Goal: Task Accomplishment & Management: Use online tool/utility

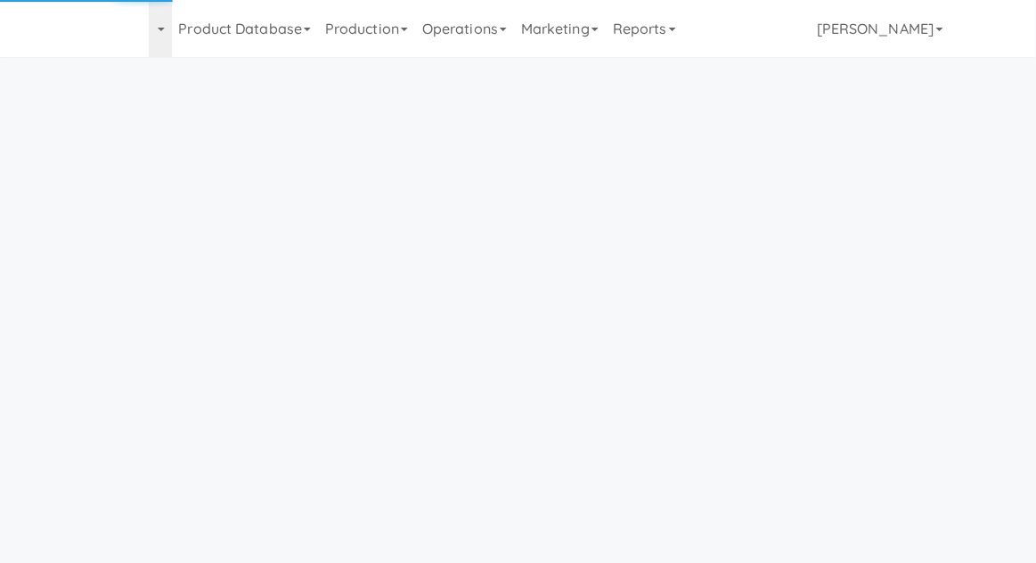
click at [455, 38] on link "Operations" at bounding box center [464, 28] width 99 height 57
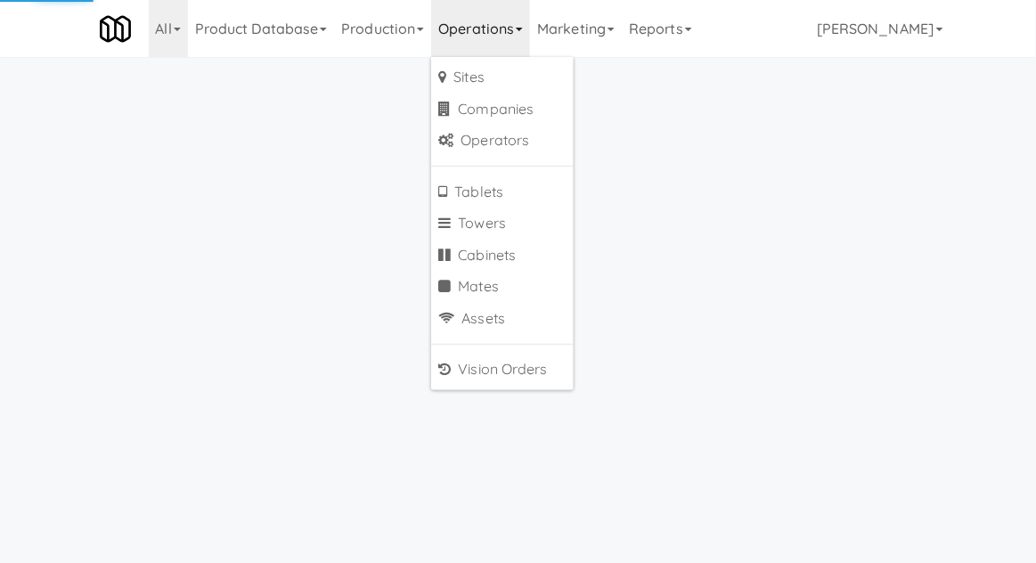
click at [296, 289] on body "Okay Okay Select date: previous 2025-Aug next Su Mo Tu We Th Fr Sa 27 28 29 30 …" at bounding box center [518, 338] width 1036 height 563
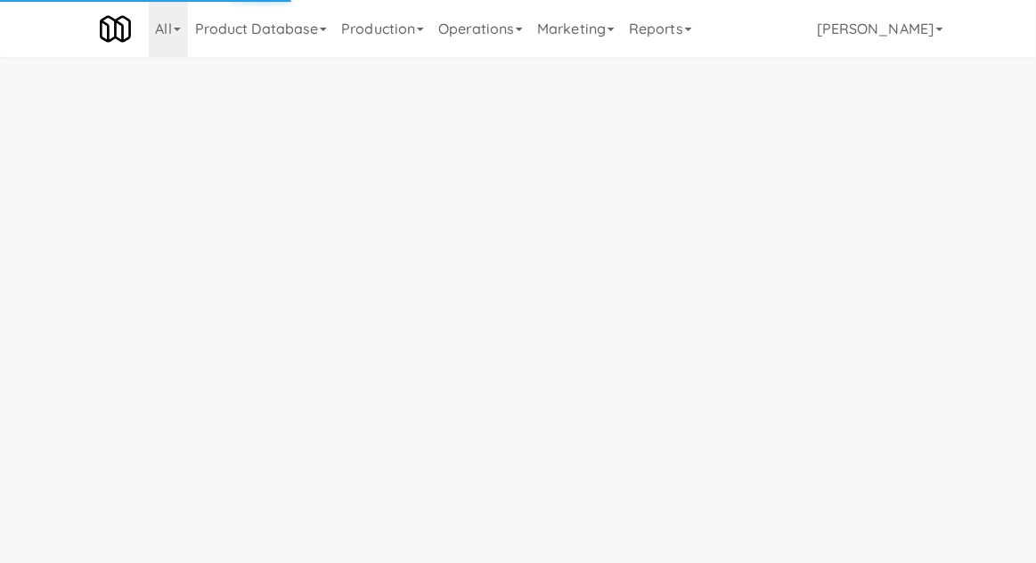
click at [469, 53] on link "Operations" at bounding box center [480, 28] width 99 height 57
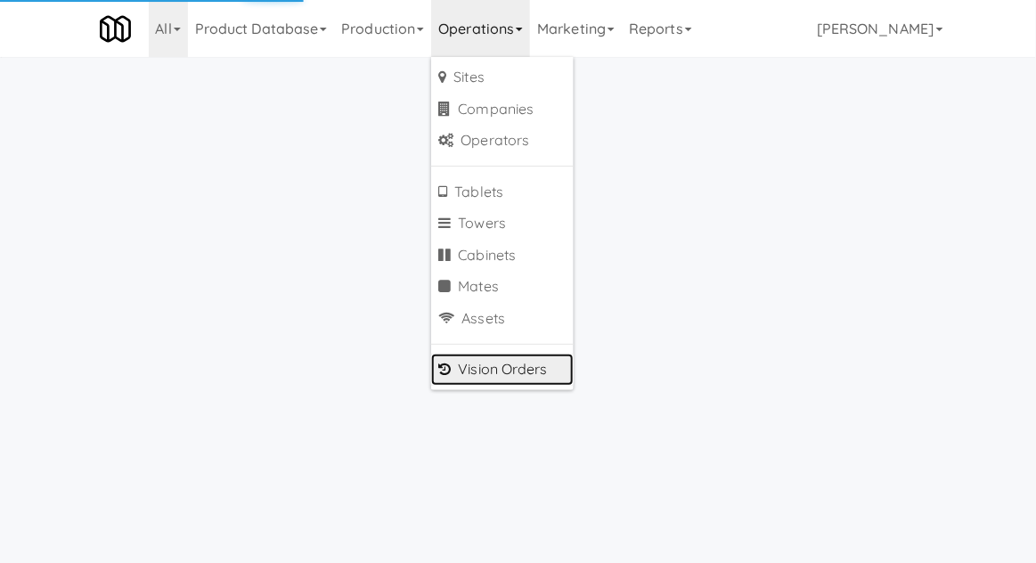
click at [460, 367] on link "Vision Orders" at bounding box center [502, 370] width 143 height 32
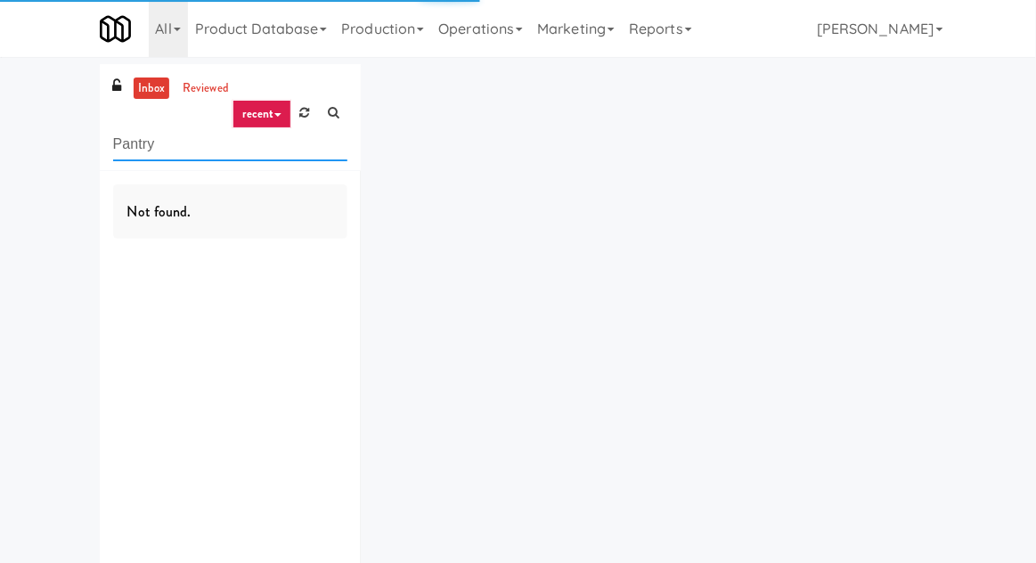
type input "Pantry"
click at [50, 142] on div "inbox reviewed recent all unclear take inventory issue suspicious failed recent…" at bounding box center [518, 347] width 1036 height 566
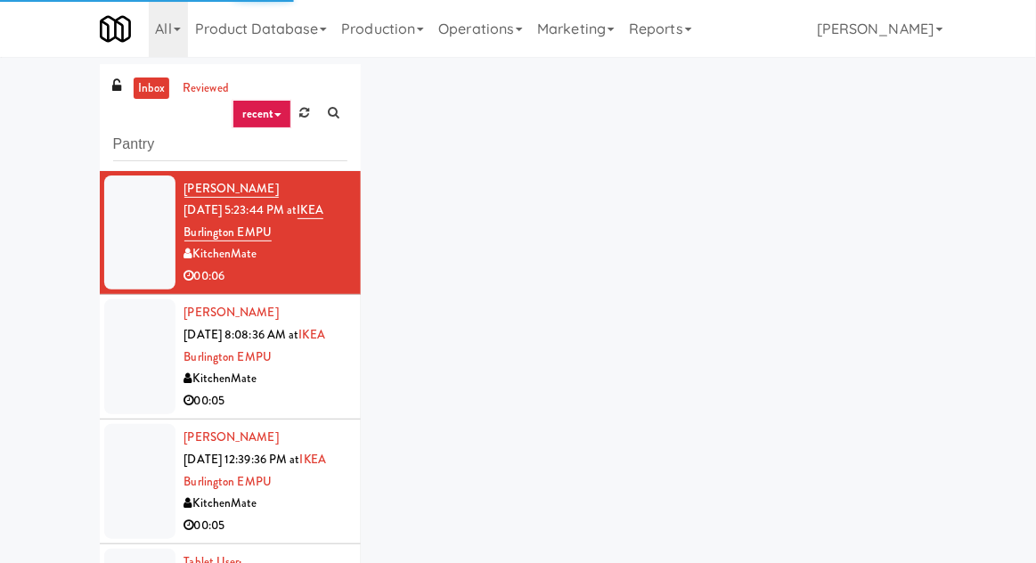
click at [139, 89] on link "inbox" at bounding box center [152, 88] width 37 height 22
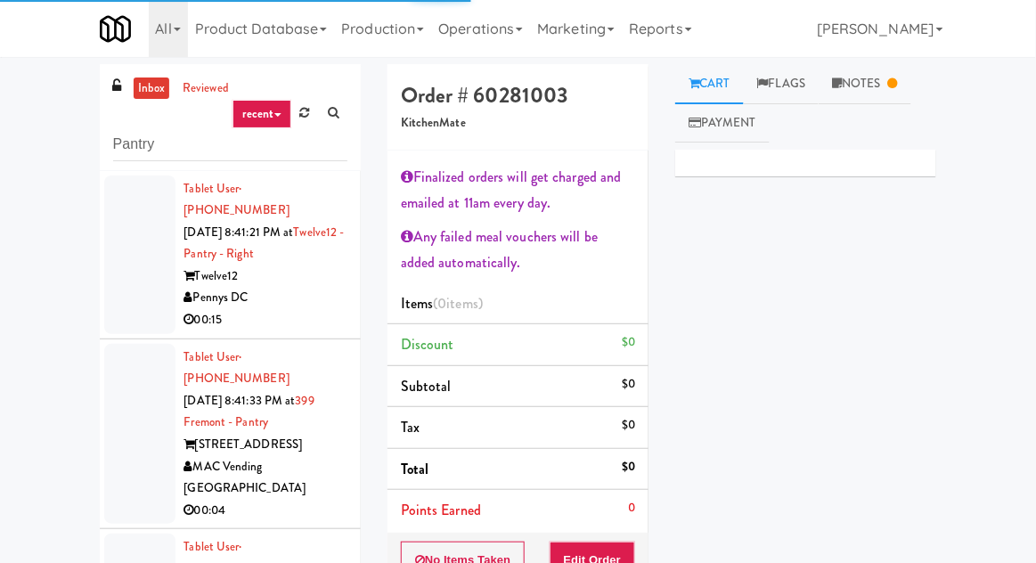
click at [116, 283] on div at bounding box center [139, 254] width 71 height 159
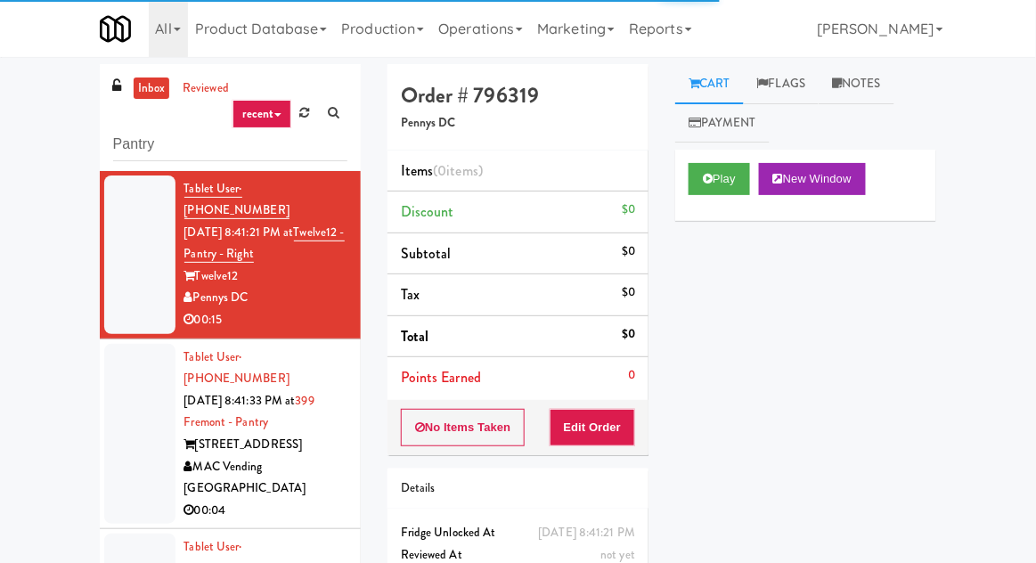
click at [119, 394] on div at bounding box center [139, 434] width 71 height 181
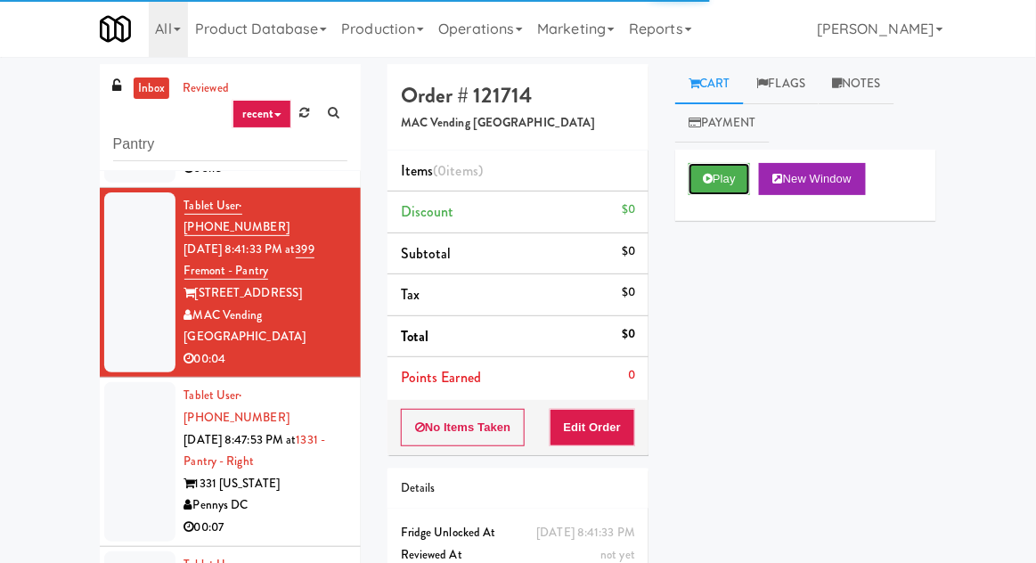
click at [731, 189] on button "Play" at bounding box center [719, 179] width 61 height 32
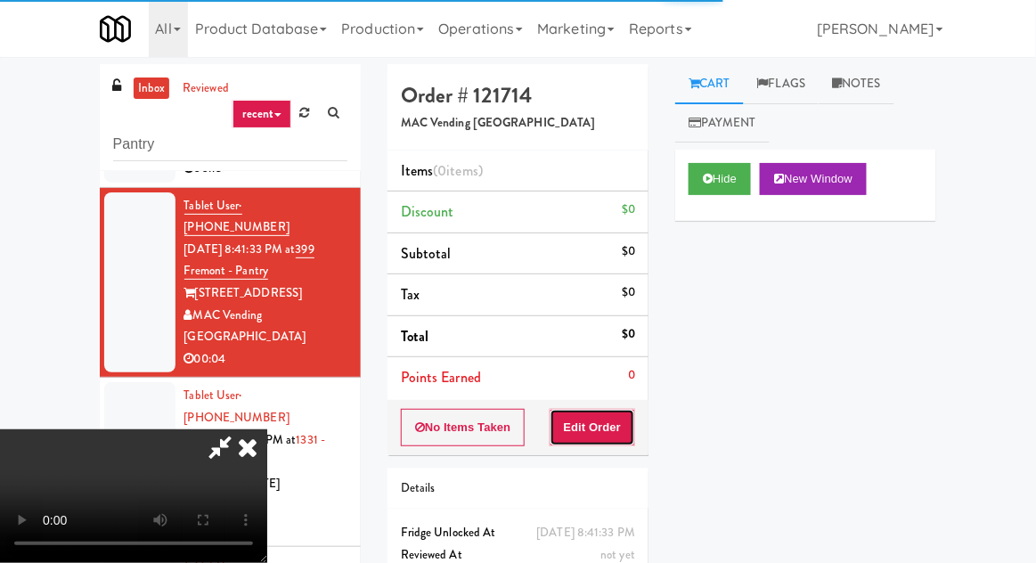
click at [613, 419] on button "Edit Order" at bounding box center [593, 427] width 86 height 37
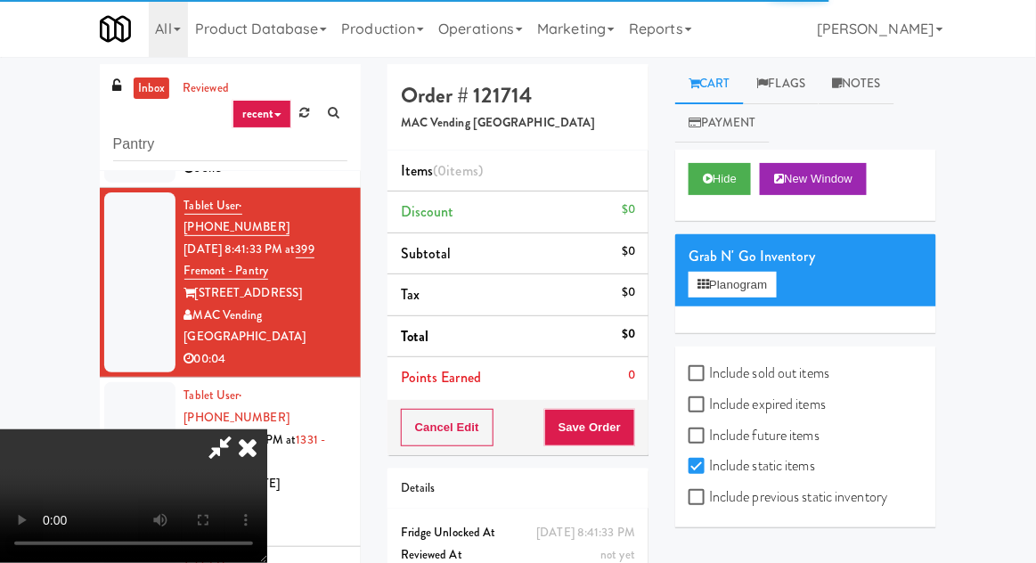
scroll to position [65, 0]
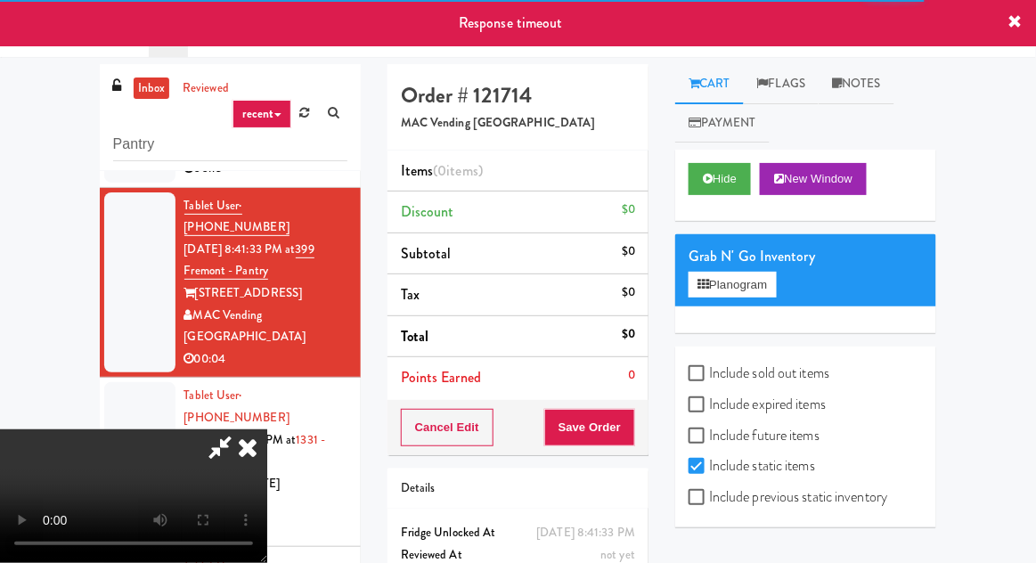
click at [770, 378] on label "Include sold out items" at bounding box center [759, 373] width 141 height 27
click at [709, 378] on input "Include sold out items" at bounding box center [699, 374] width 20 height 14
checkbox input "true"
click at [801, 492] on label "Include previous static inventory" at bounding box center [788, 497] width 199 height 27
click at [709, 492] on input "Include previous static inventory" at bounding box center [699, 498] width 20 height 14
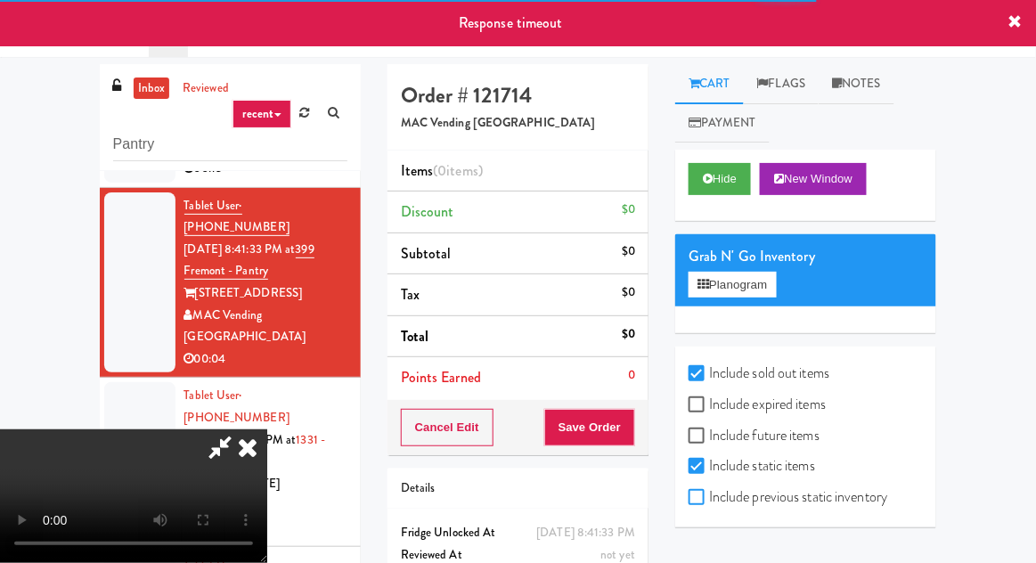
checkbox input "true"
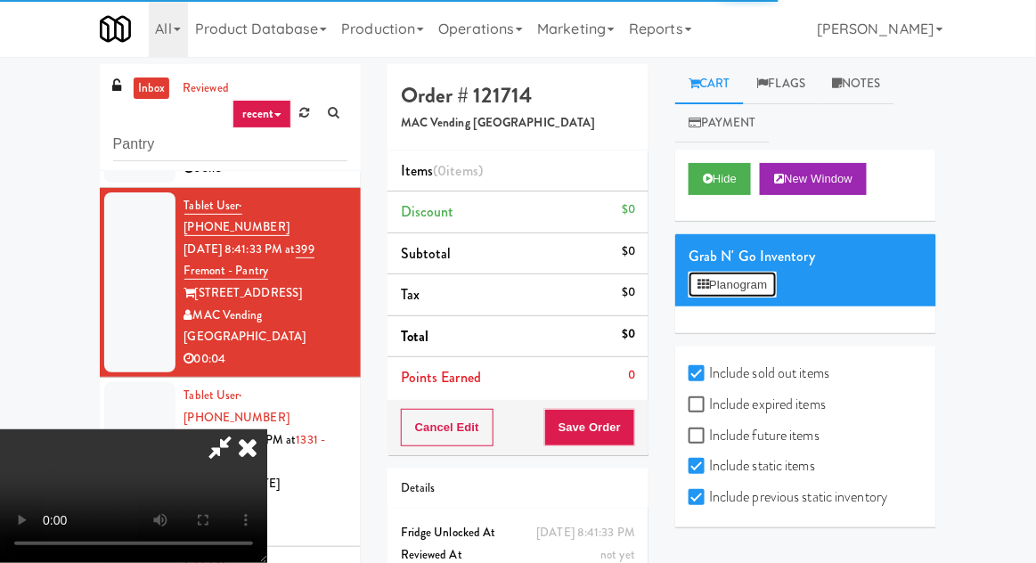
click at [770, 293] on button "Planogram" at bounding box center [732, 285] width 87 height 27
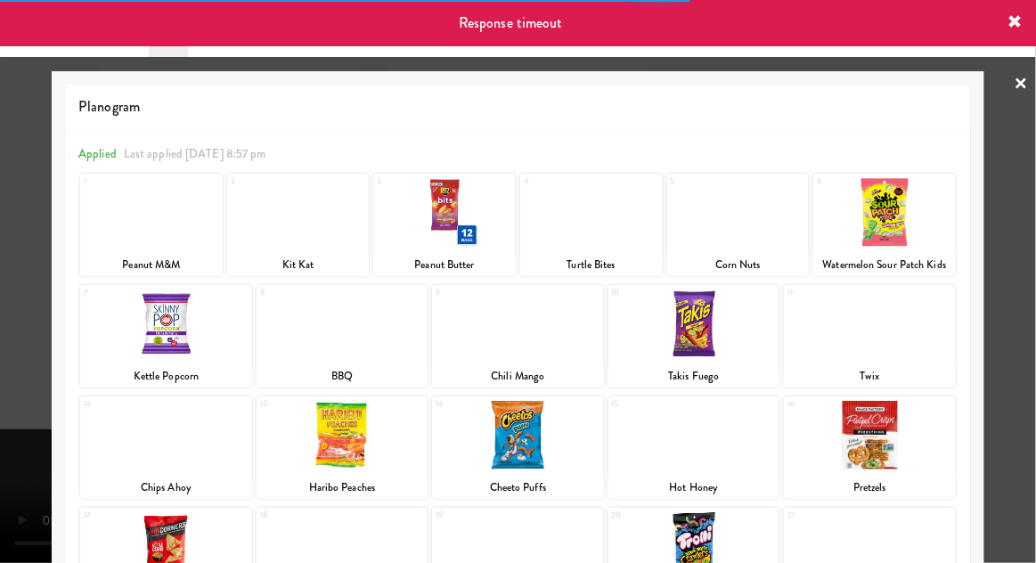
click at [1010, 261] on div at bounding box center [518, 281] width 1036 height 563
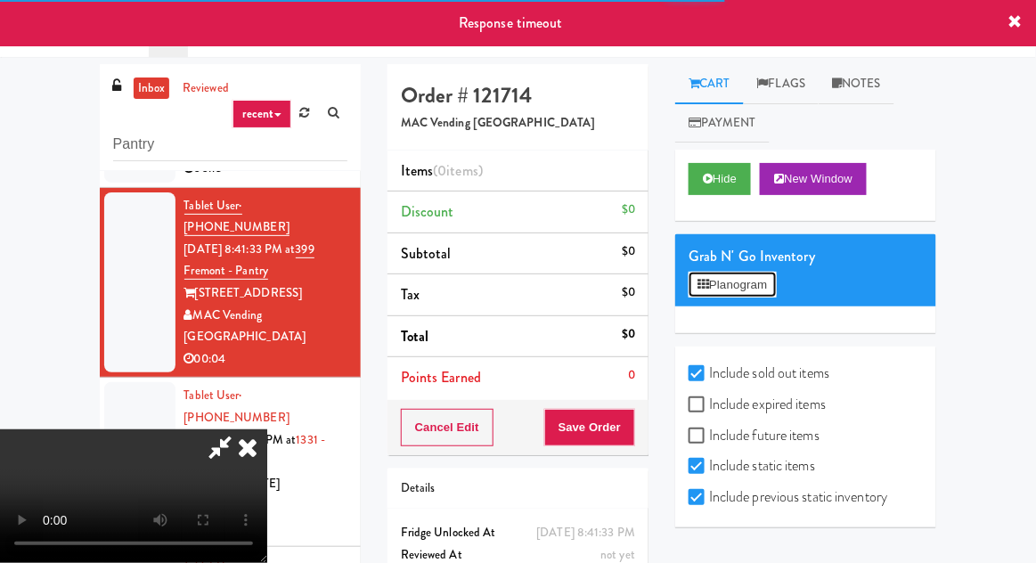
click at [773, 282] on button "Planogram" at bounding box center [732, 285] width 87 height 27
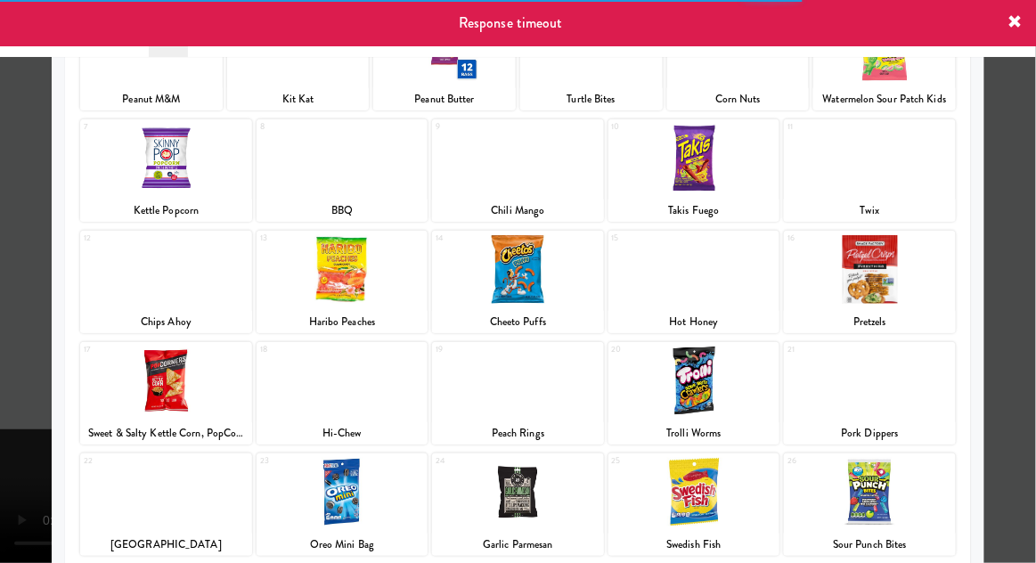
scroll to position [191, 0]
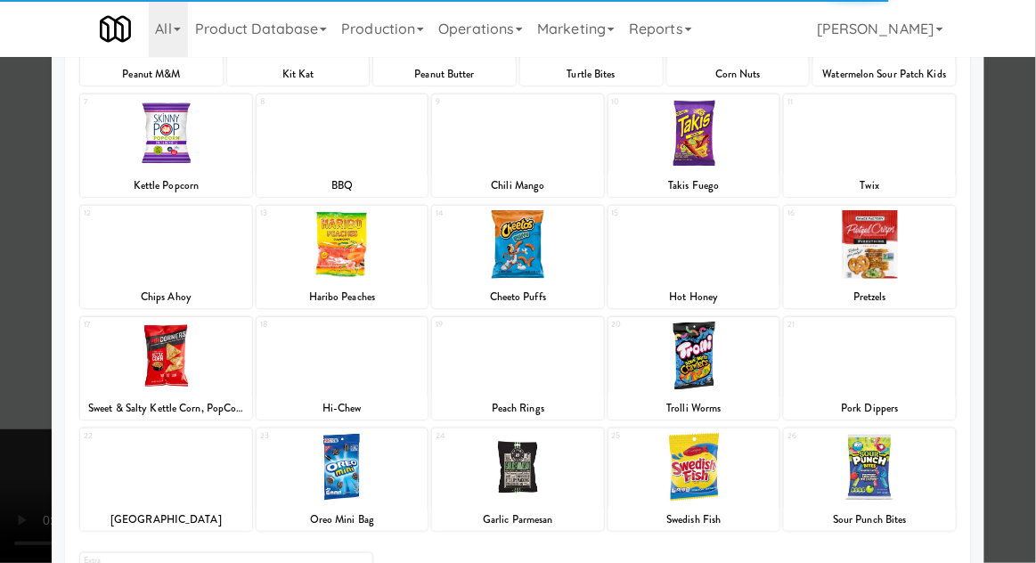
click at [141, 248] on div at bounding box center [166, 244] width 172 height 69
click at [136, 251] on div at bounding box center [166, 244] width 172 height 69
click at [141, 252] on div at bounding box center [166, 244] width 172 height 69
click at [141, 251] on div at bounding box center [166, 244] width 172 height 69
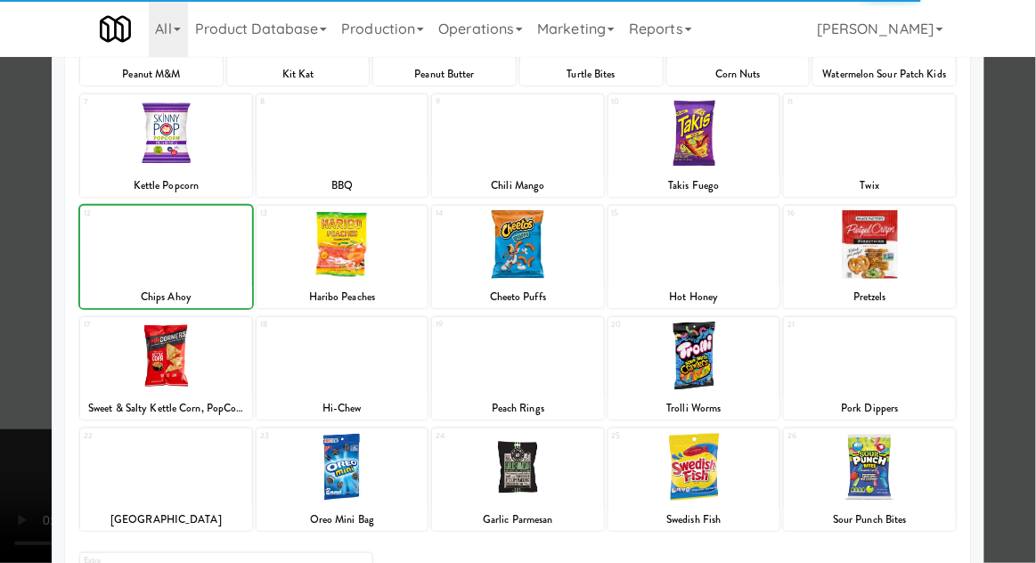
click at [141, 251] on div at bounding box center [166, 244] width 172 height 69
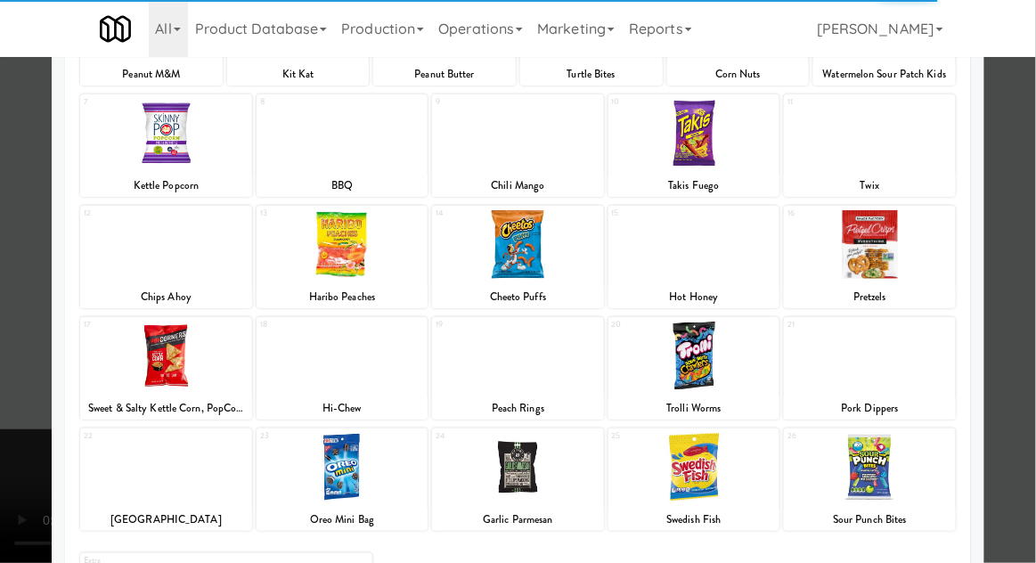
click at [139, 252] on div at bounding box center [166, 244] width 172 height 69
click at [141, 257] on div at bounding box center [166, 244] width 172 height 69
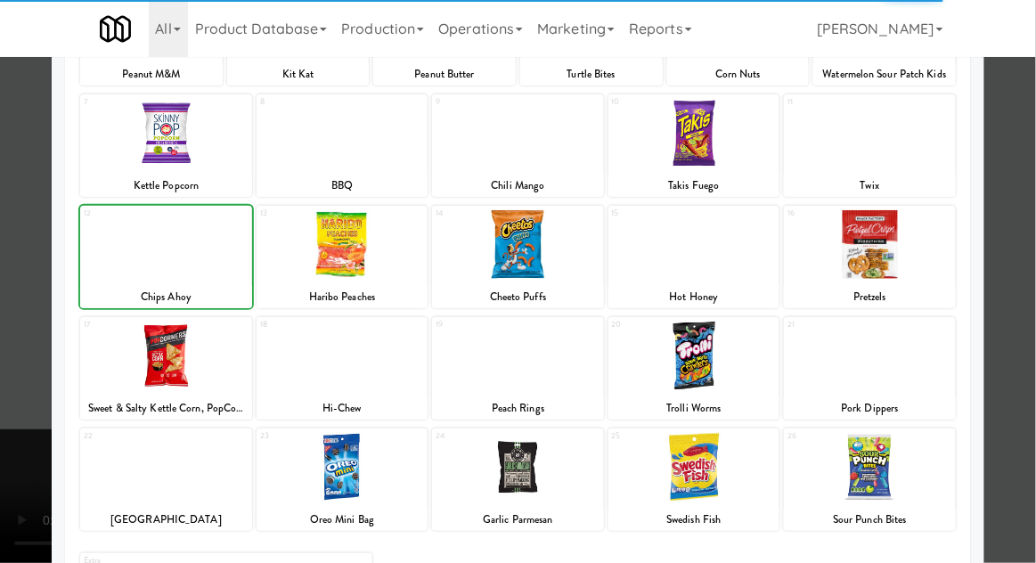
click at [139, 256] on div at bounding box center [166, 244] width 172 height 69
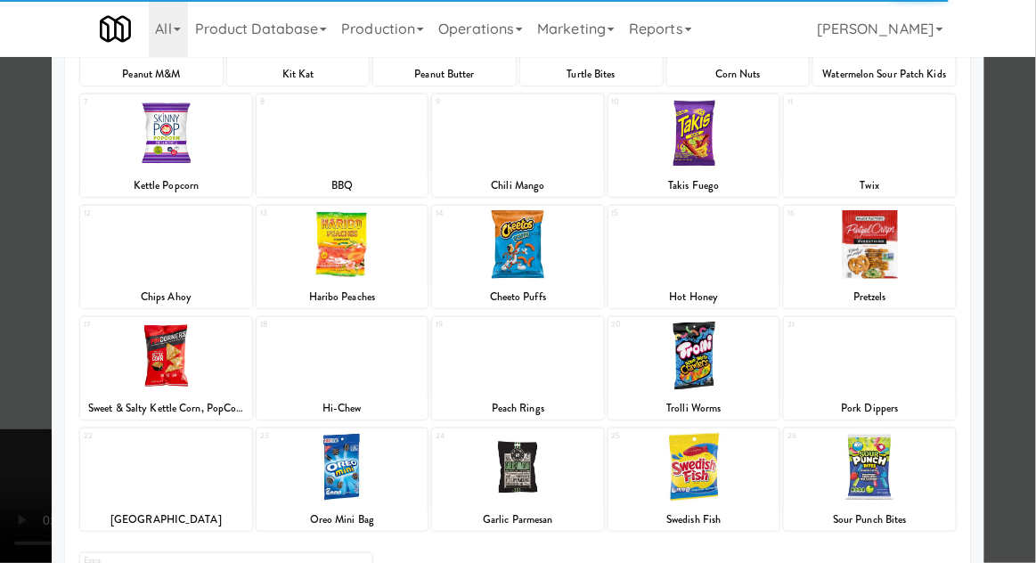
click at [126, 249] on div at bounding box center [166, 244] width 172 height 69
click at [132, 246] on div at bounding box center [166, 244] width 172 height 69
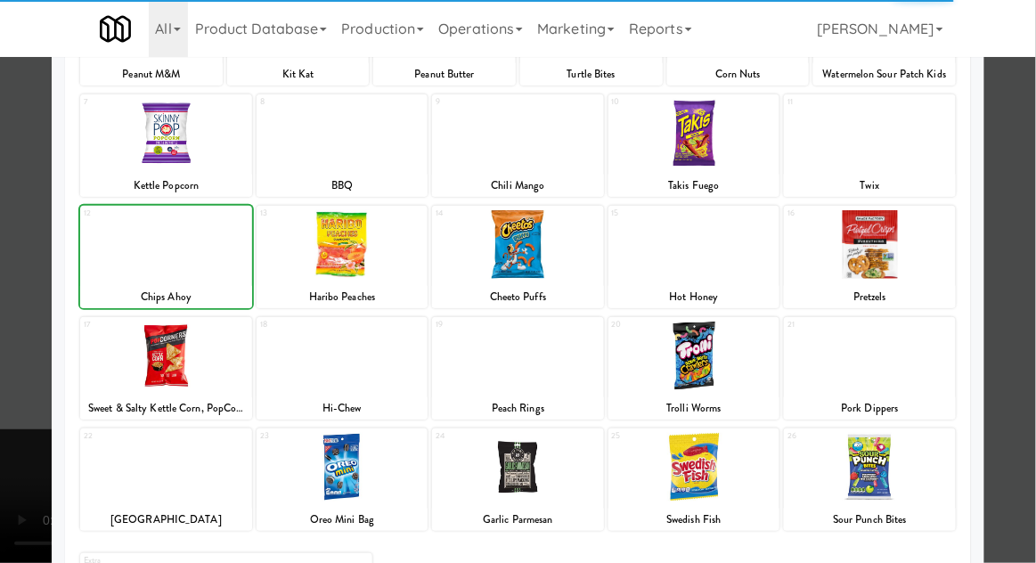
click at [140, 248] on div at bounding box center [166, 244] width 172 height 69
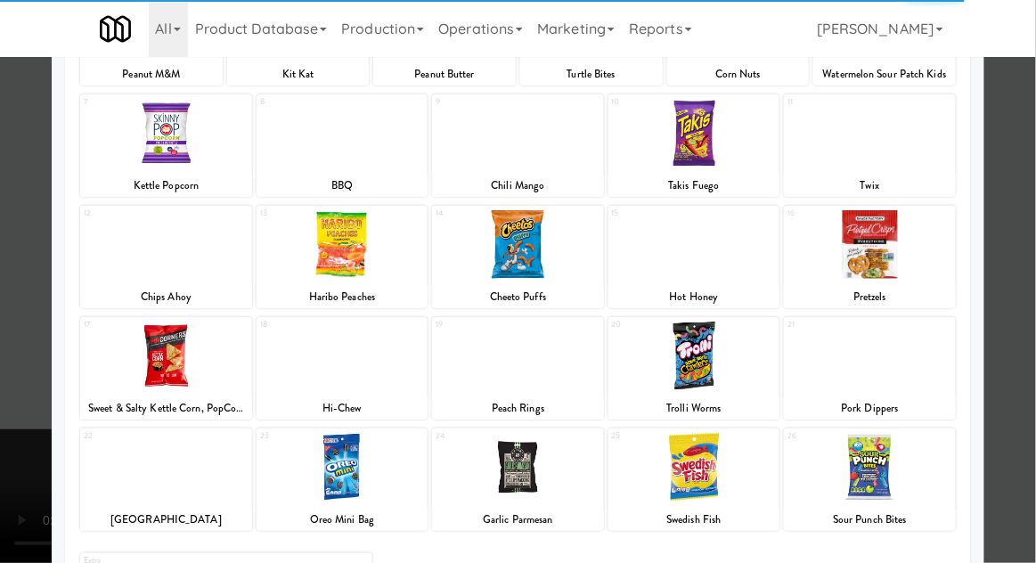
scroll to position [189, 0]
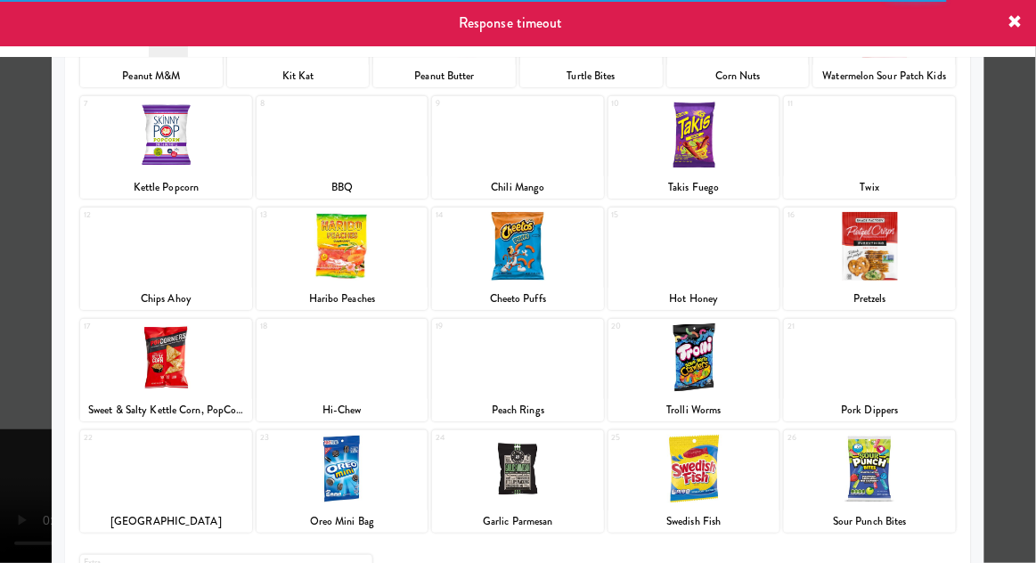
click at [1023, 322] on div at bounding box center [518, 281] width 1036 height 563
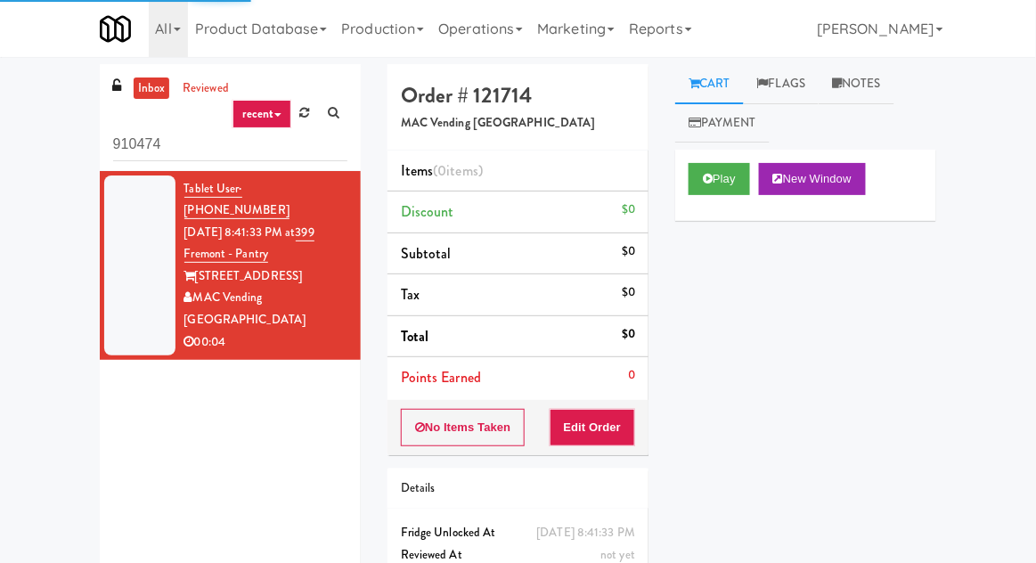
click at [132, 148] on input "910474" at bounding box center [230, 144] width 234 height 33
click at [118, 141] on input "910474" at bounding box center [230, 144] width 234 height 33
type input "Pantry"
click at [34, 154] on div "inbox reviewed recent all unclear take inventory issue suspicious failed recent…" at bounding box center [518, 350] width 1036 height 573
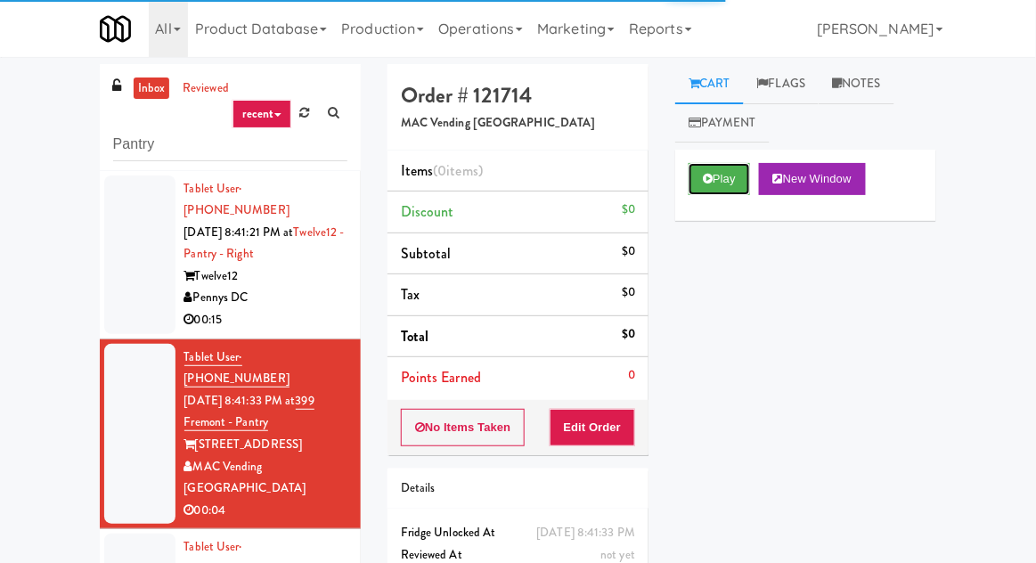
click at [738, 177] on button "Play" at bounding box center [719, 179] width 61 height 32
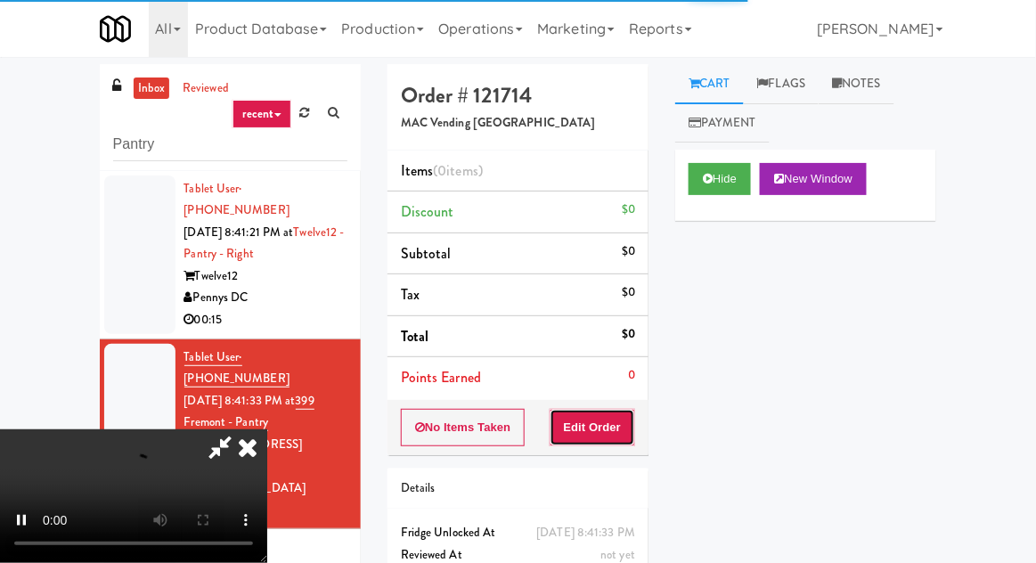
click at [635, 409] on button "Edit Order" at bounding box center [593, 427] width 86 height 37
